Goal: Find contact information: Find contact information

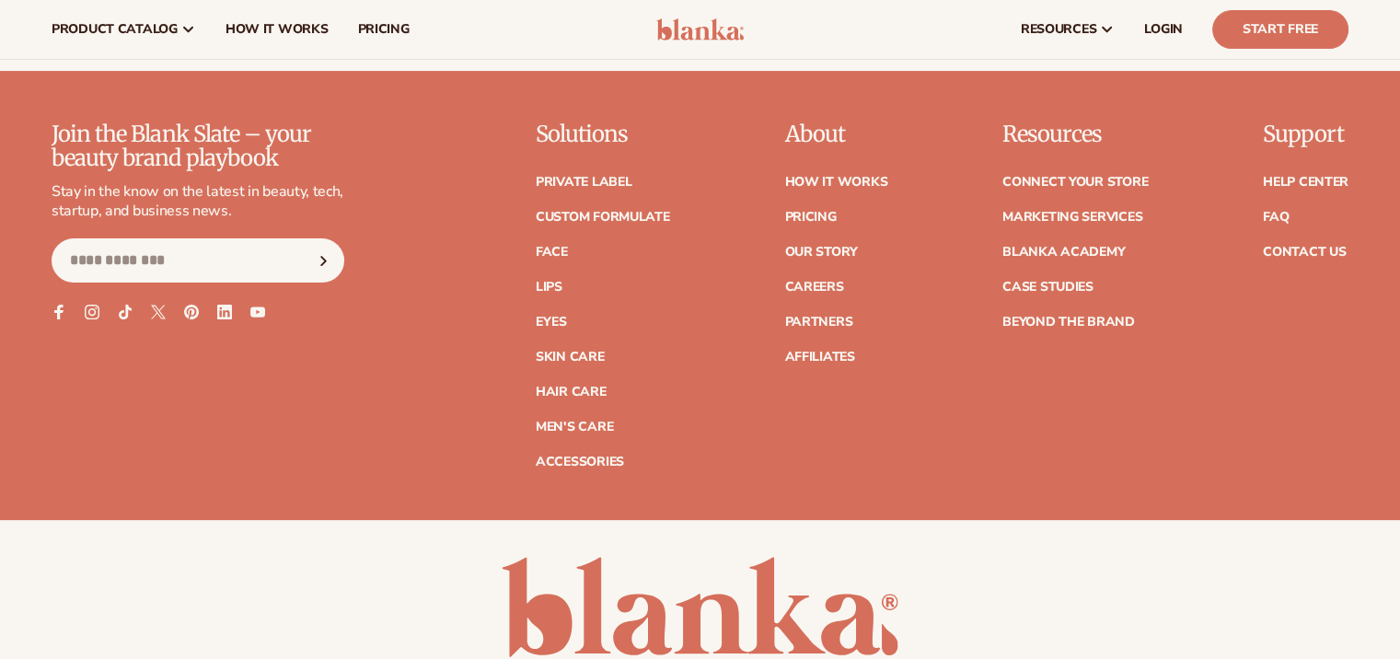
scroll to position [7493, 0]
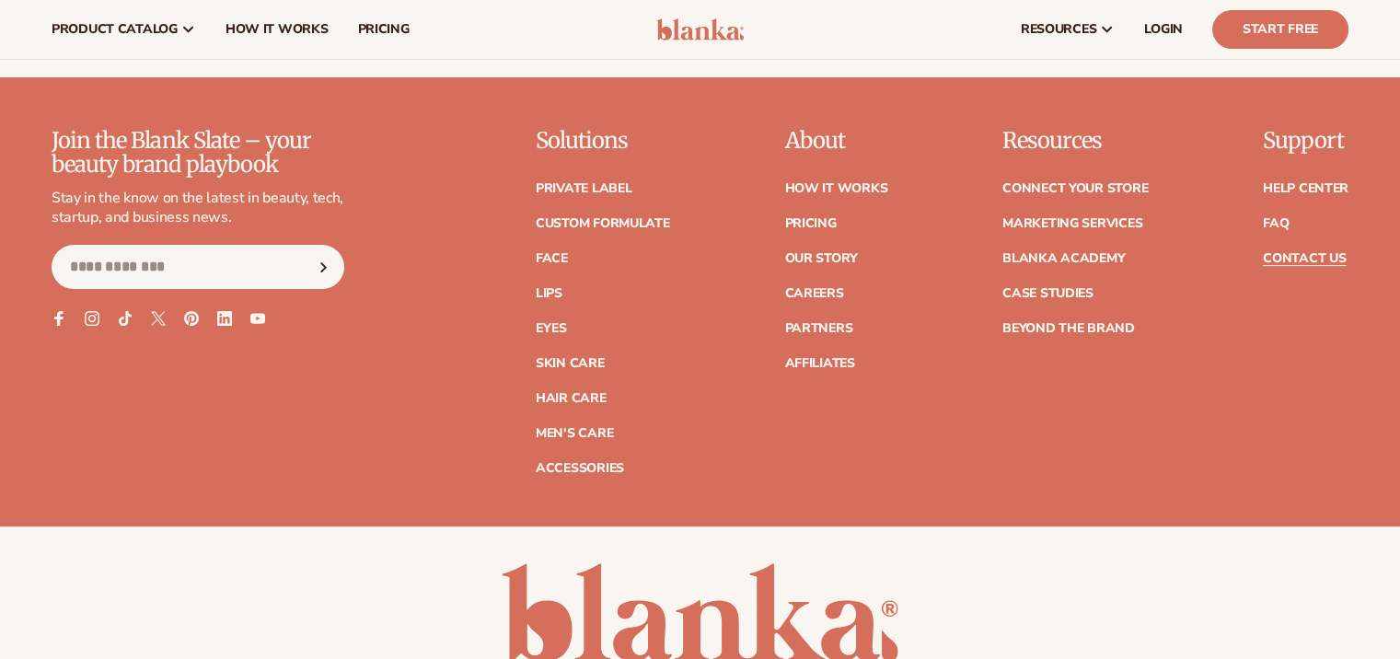
click at [1292, 258] on link "Contact Us" at bounding box center [1304, 258] width 83 height 13
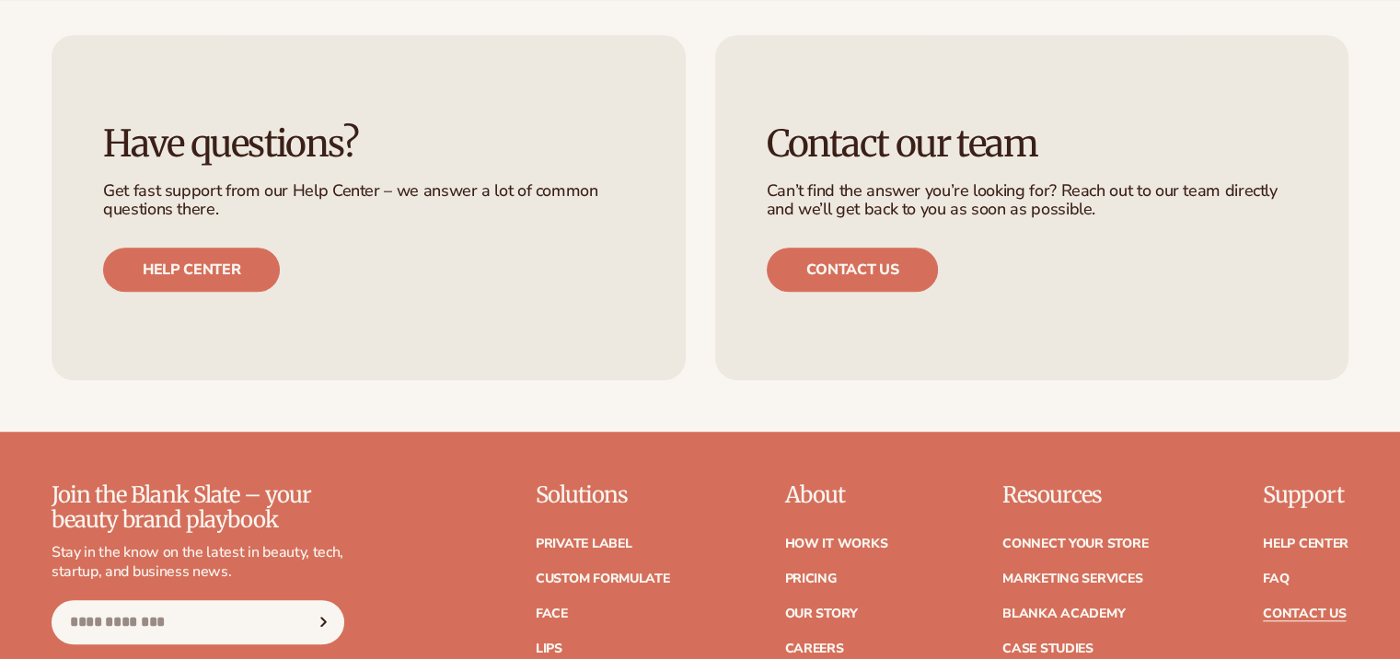
scroll to position [1241, 0]
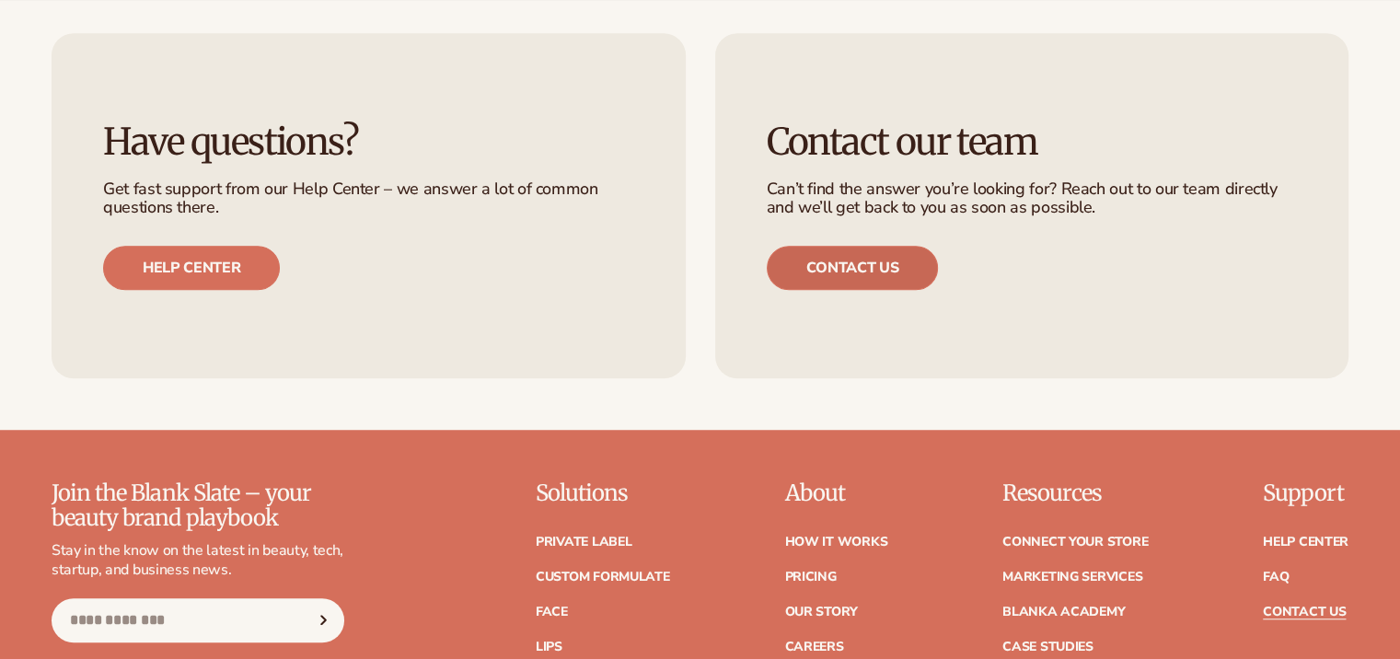
click at [888, 268] on link "Contact us" at bounding box center [853, 268] width 172 height 44
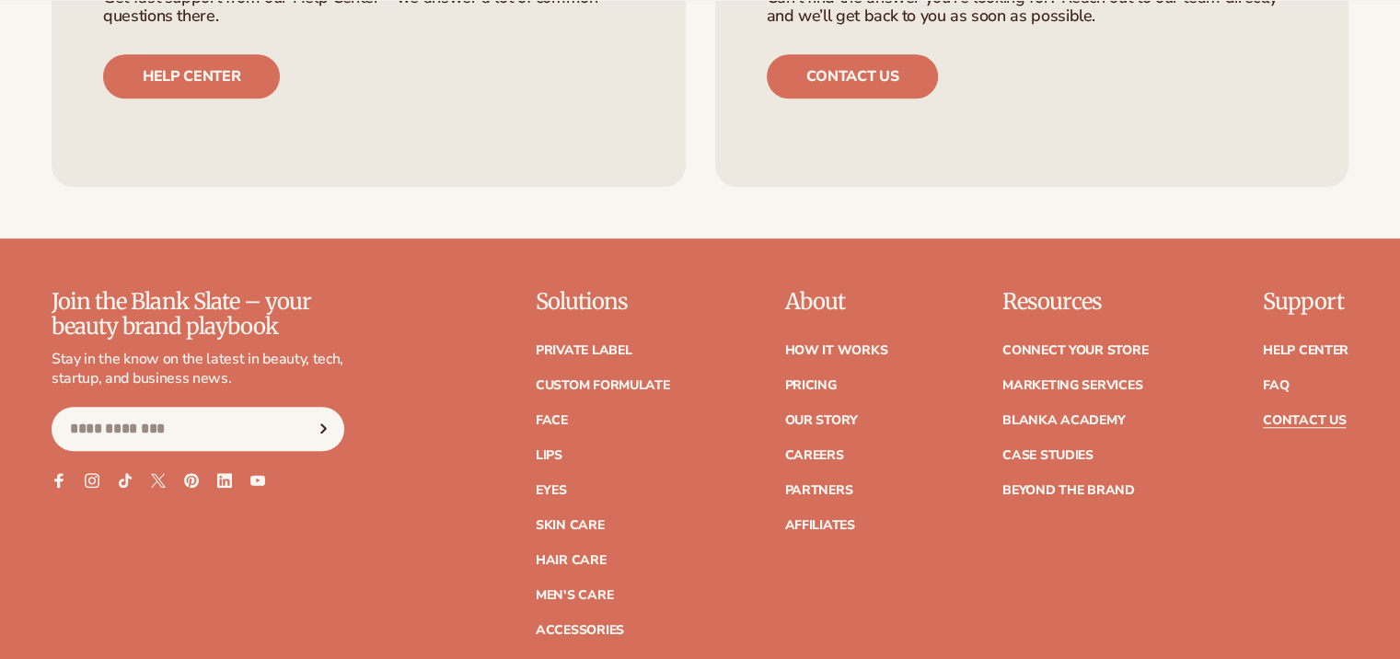
scroll to position [1469, 0]
